Goal: Transaction & Acquisition: Purchase product/service

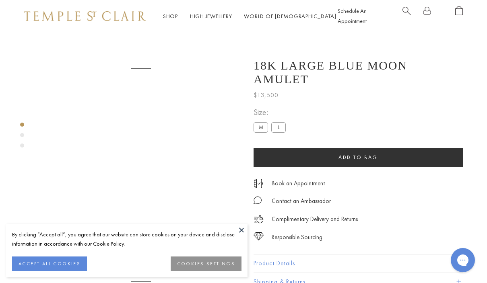
scroll to position [32, 0]
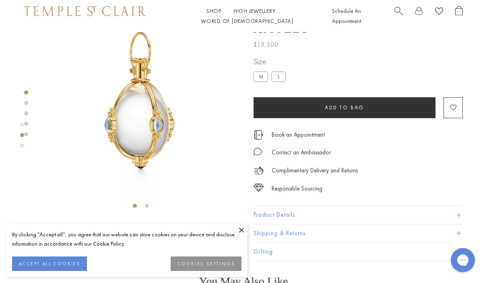
click at [228, 262] on button "COOKIES SETTINGS" at bounding box center [206, 264] width 71 height 14
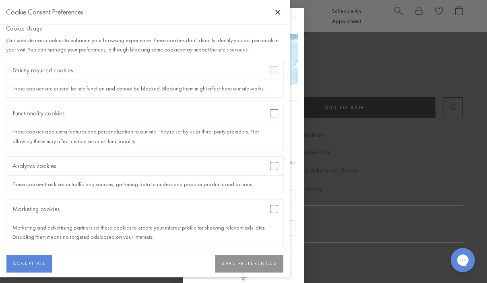
scroll to position [6, 0]
click at [269, 267] on button "SAVE PREFERENCES" at bounding box center [249, 264] width 68 height 18
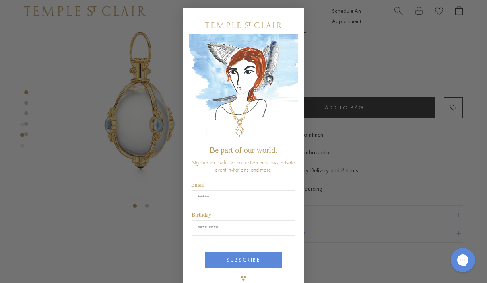
click at [296, 15] on circle "Close dialog" at bounding box center [295, 17] width 10 height 10
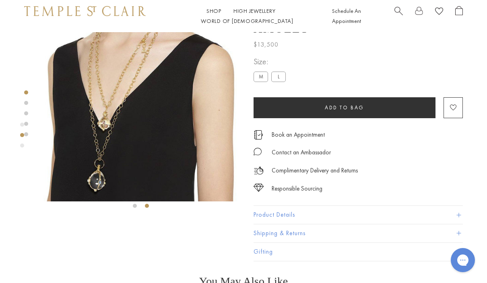
click at [261, 72] on label "M" at bounding box center [260, 77] width 14 height 10
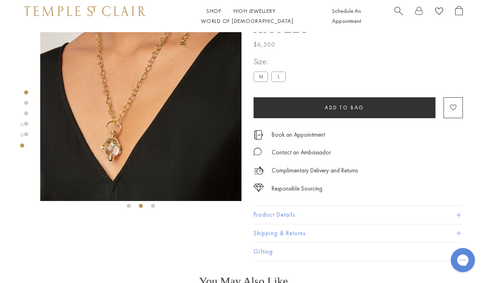
click at [283, 72] on label "L" at bounding box center [278, 77] width 14 height 10
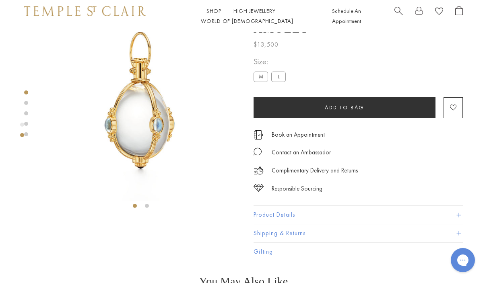
click at [260, 72] on label "M" at bounding box center [260, 77] width 14 height 10
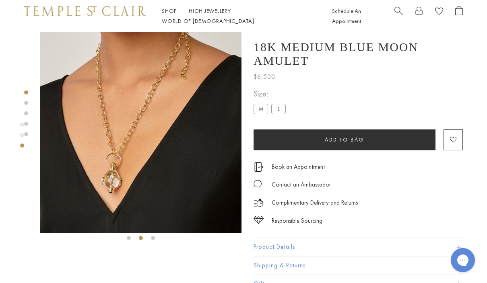
click at [459, 130] on button "Add to Wishlist" at bounding box center [452, 140] width 19 height 21
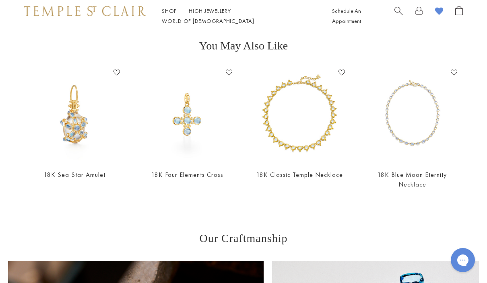
scroll to position [268, 0]
click at [66, 126] on img at bounding box center [75, 114] width 97 height 97
